Goal: Task Accomplishment & Management: Manage account settings

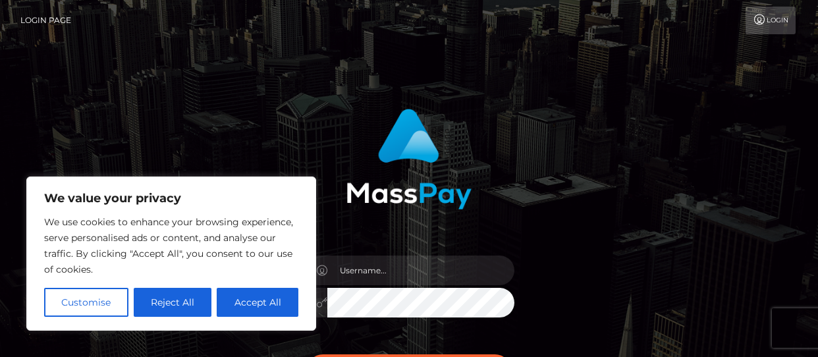
scroll to position [176, 0]
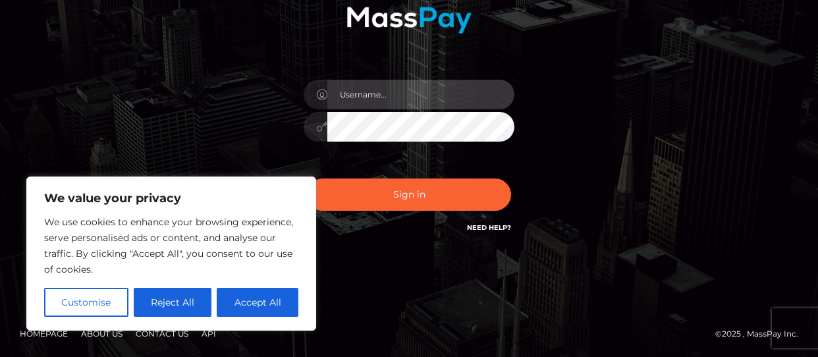
click at [397, 100] on input "text" at bounding box center [421, 95] width 187 height 30
type input "[EMAIL_ADDRESS][PERSON_NAME][DOMAIN_NAME]"
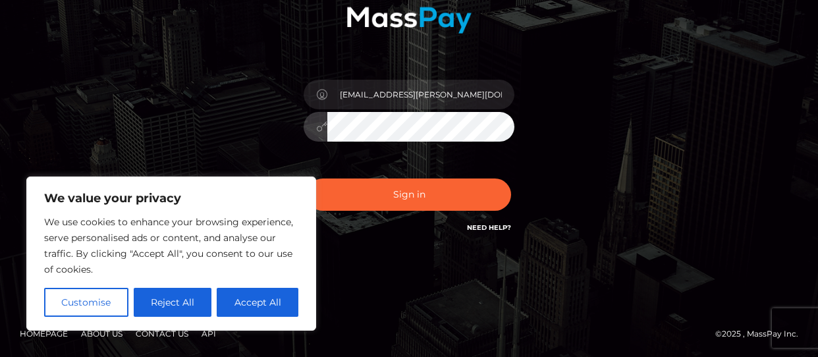
click at [307, 179] on button "Sign in" at bounding box center [409, 195] width 204 height 32
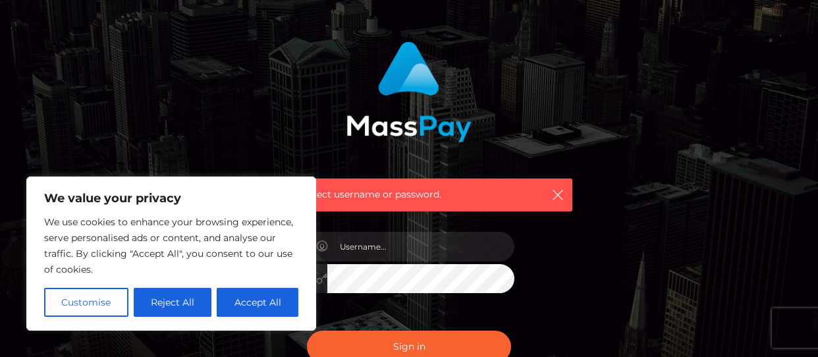
scroll to position [121, 0]
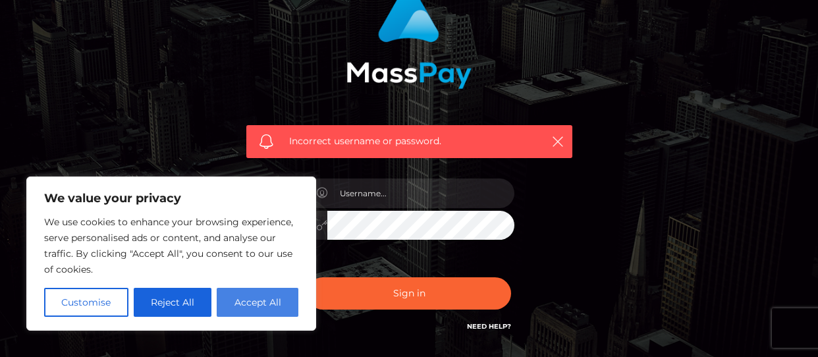
click at [259, 302] on button "Accept All" at bounding box center [258, 302] width 82 height 29
checkbox input "true"
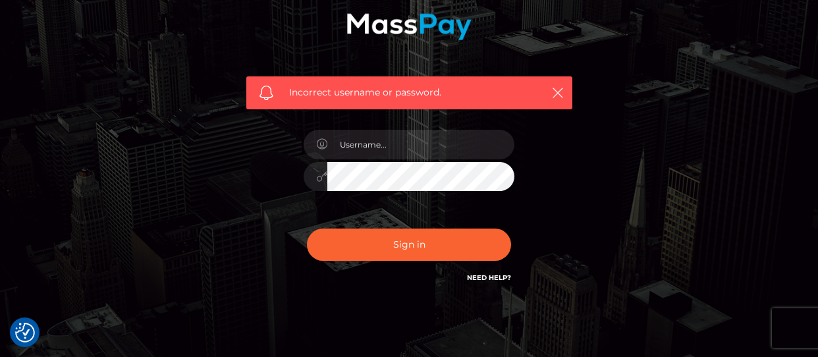
scroll to position [219, 0]
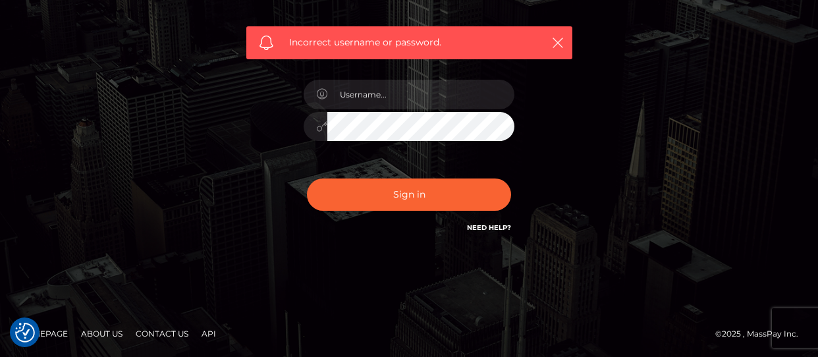
click at [491, 229] on link "Need Help?" at bounding box center [489, 227] width 44 height 9
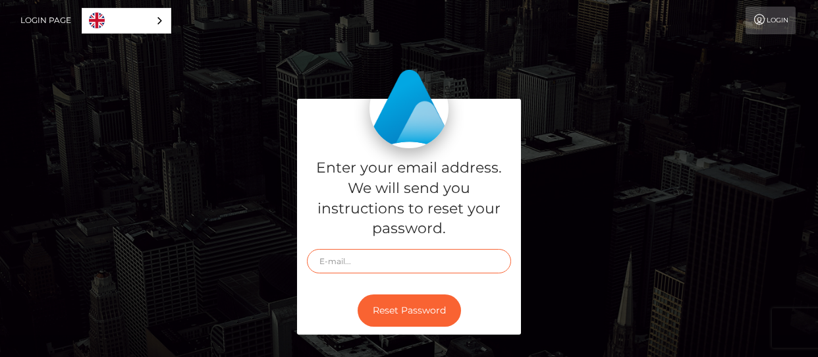
click at [428, 263] on input "text" at bounding box center [409, 261] width 204 height 24
type input "[EMAIL_ADDRESS][PERSON_NAME][DOMAIN_NAME]"
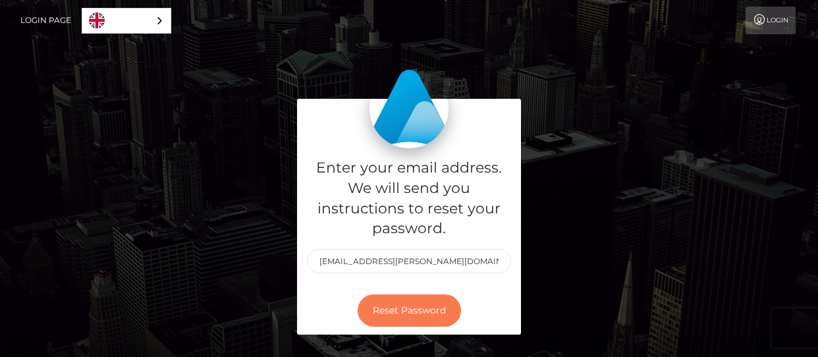
click at [411, 312] on button "Reset Password" at bounding box center [409, 311] width 103 height 32
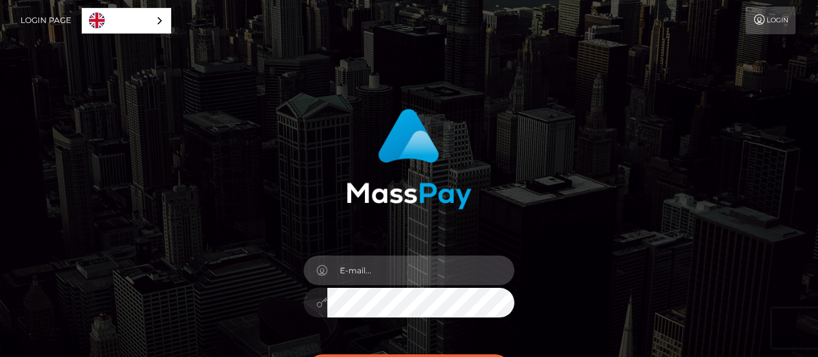
click at [420, 280] on input "email" at bounding box center [421, 271] width 187 height 30
type input "caro.roos@icloud.com"
